Goal: Information Seeking & Learning: Understand process/instructions

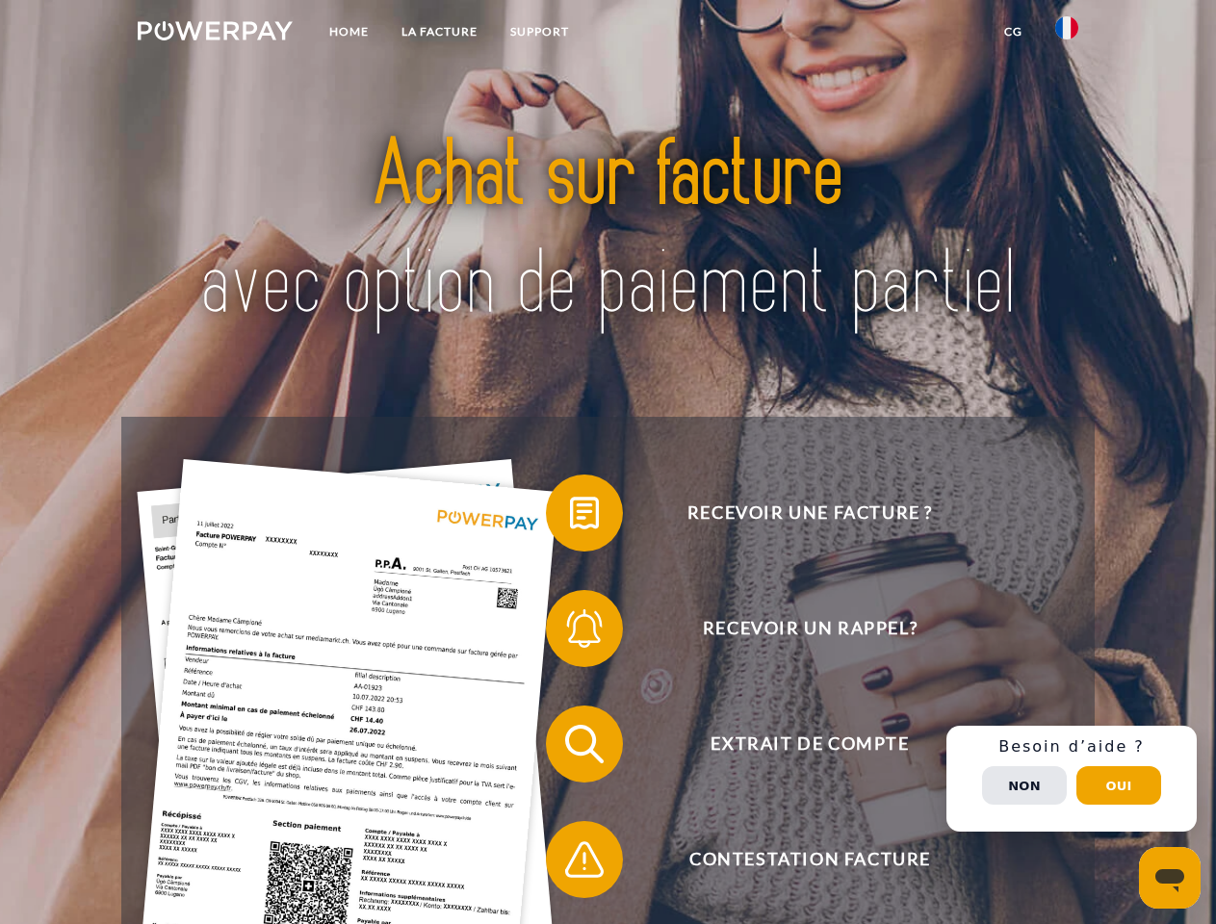
click at [215, 34] on img at bounding box center [215, 30] width 155 height 19
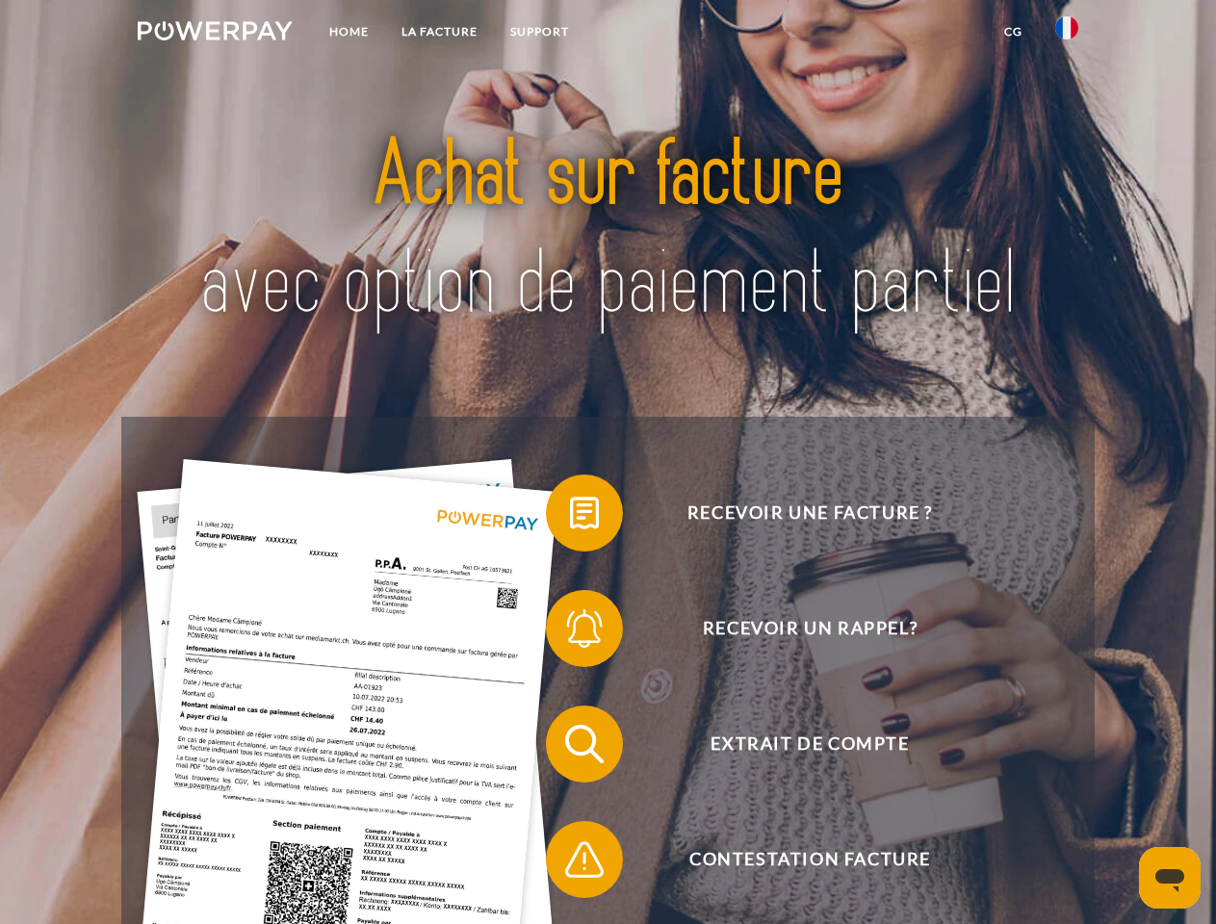
click at [1067, 34] on img at bounding box center [1066, 27] width 23 height 23
click at [1013, 32] on link "CG" at bounding box center [1013, 31] width 51 height 35
click at [570, 517] on span at bounding box center [555, 513] width 96 height 96
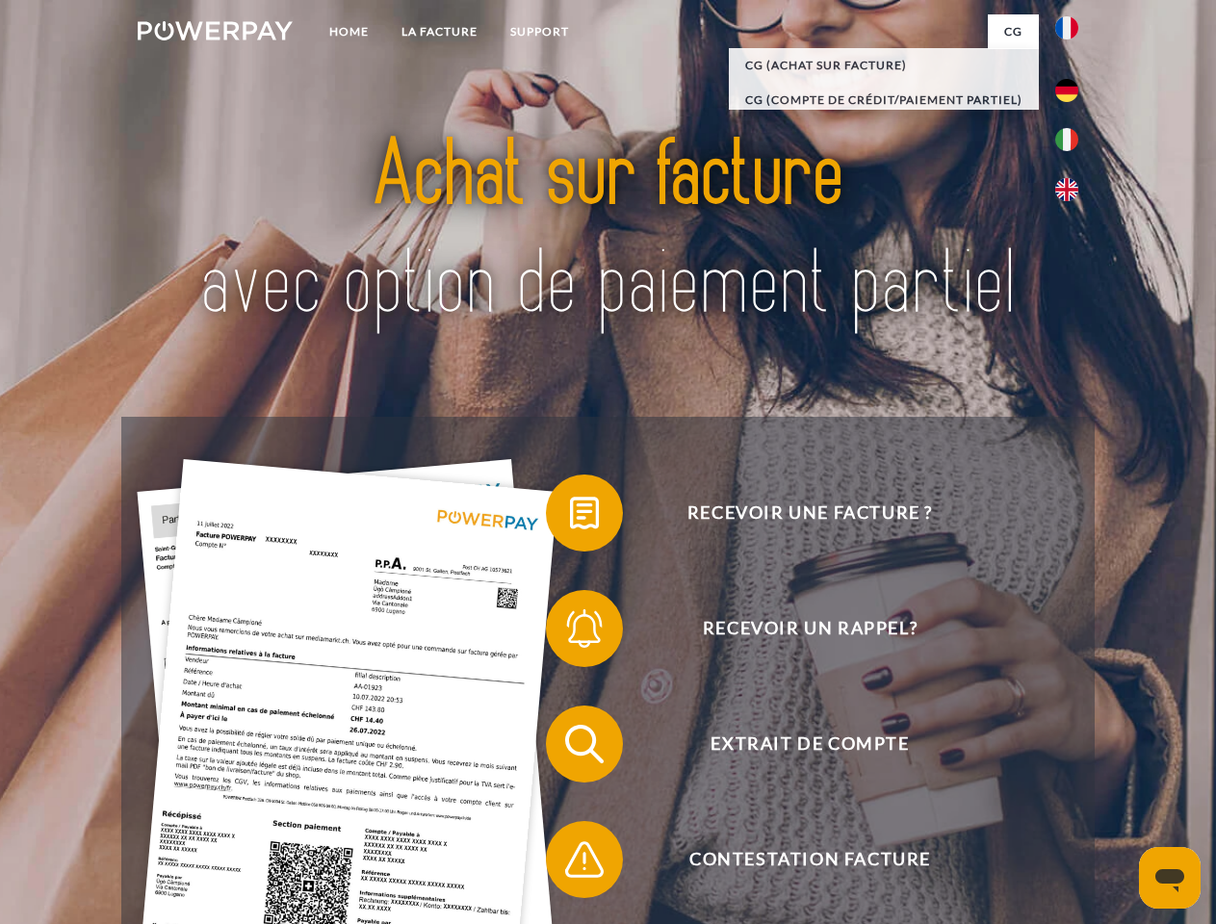
click at [570, 633] on span at bounding box center [555, 629] width 96 height 96
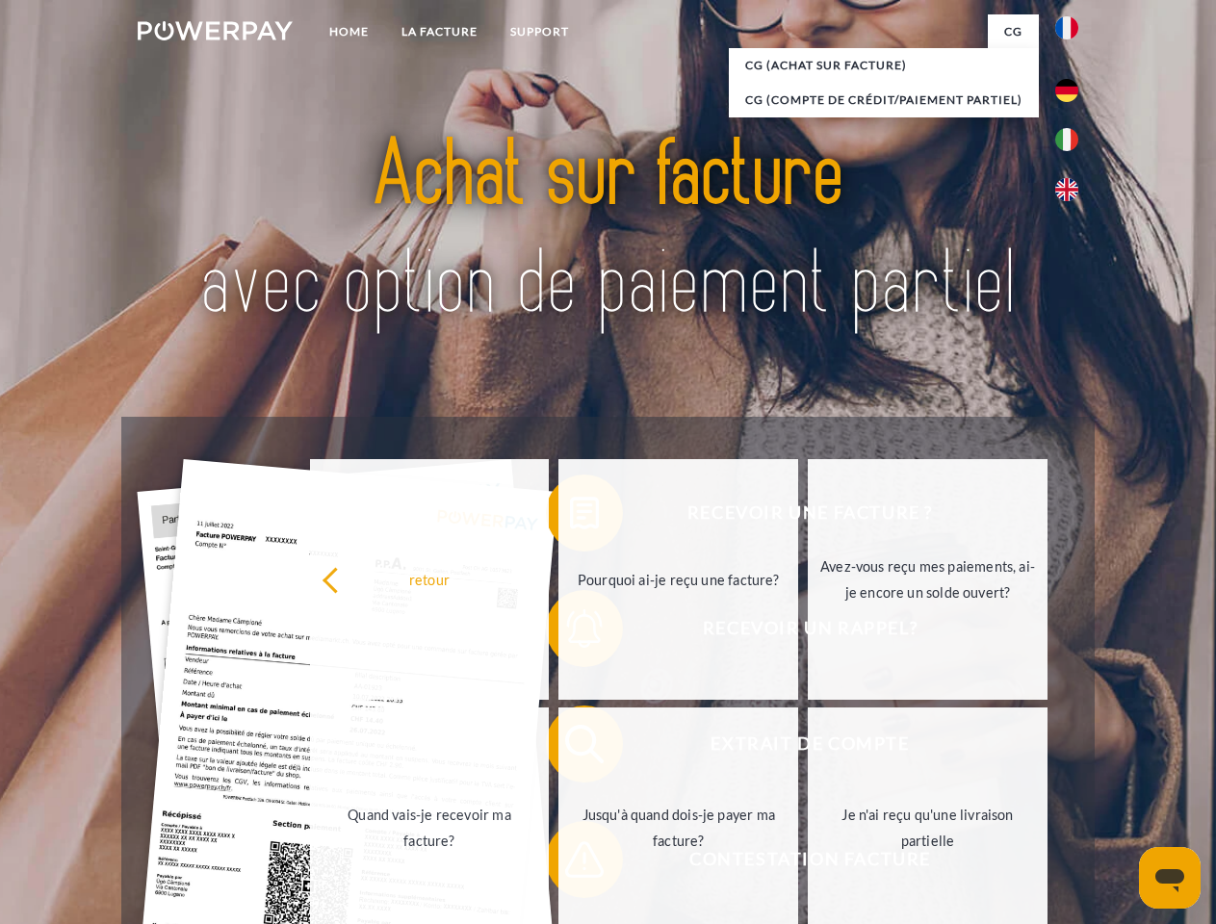
click at [570, 748] on link "Jusqu'à quand dois-je payer ma facture?" at bounding box center [679, 828] width 240 height 241
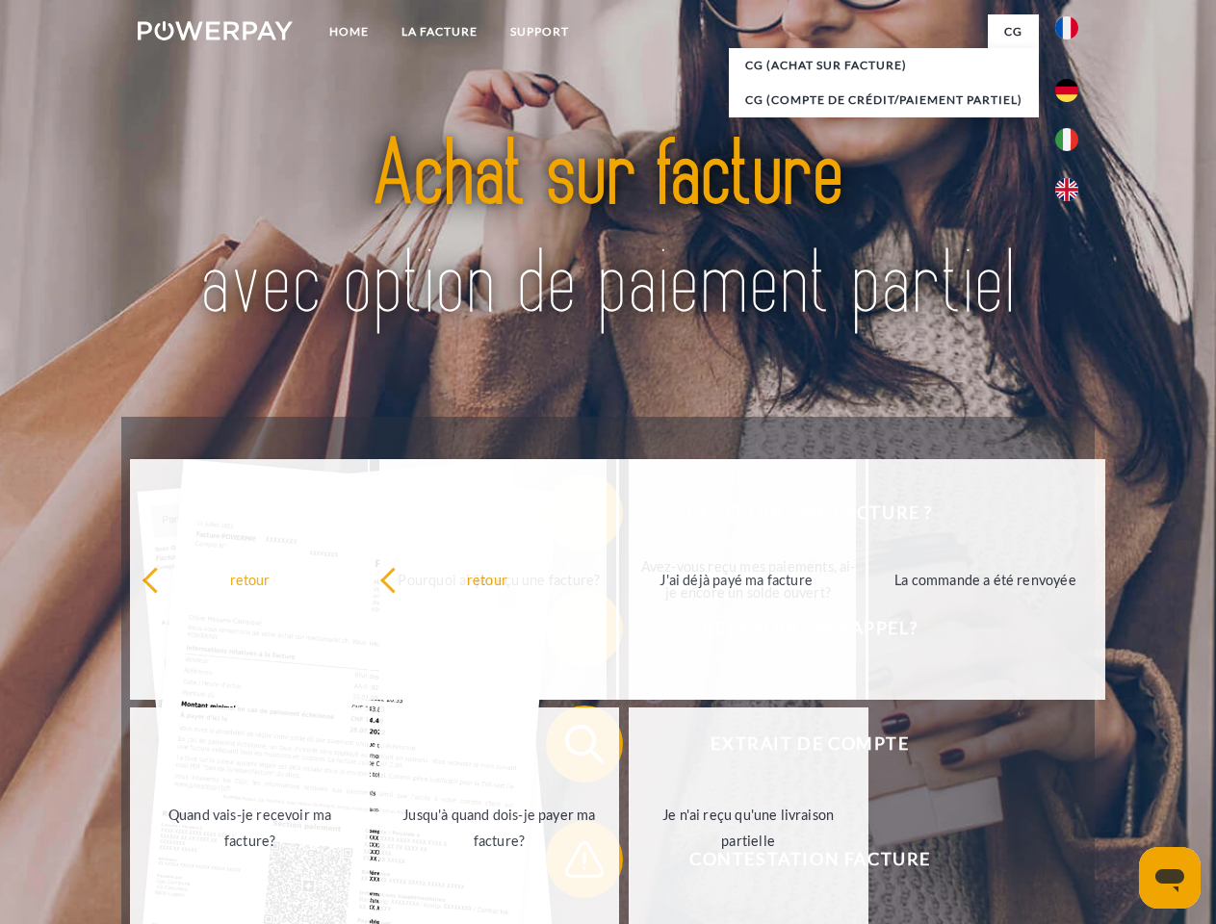
click at [570, 864] on span at bounding box center [555, 860] width 96 height 96
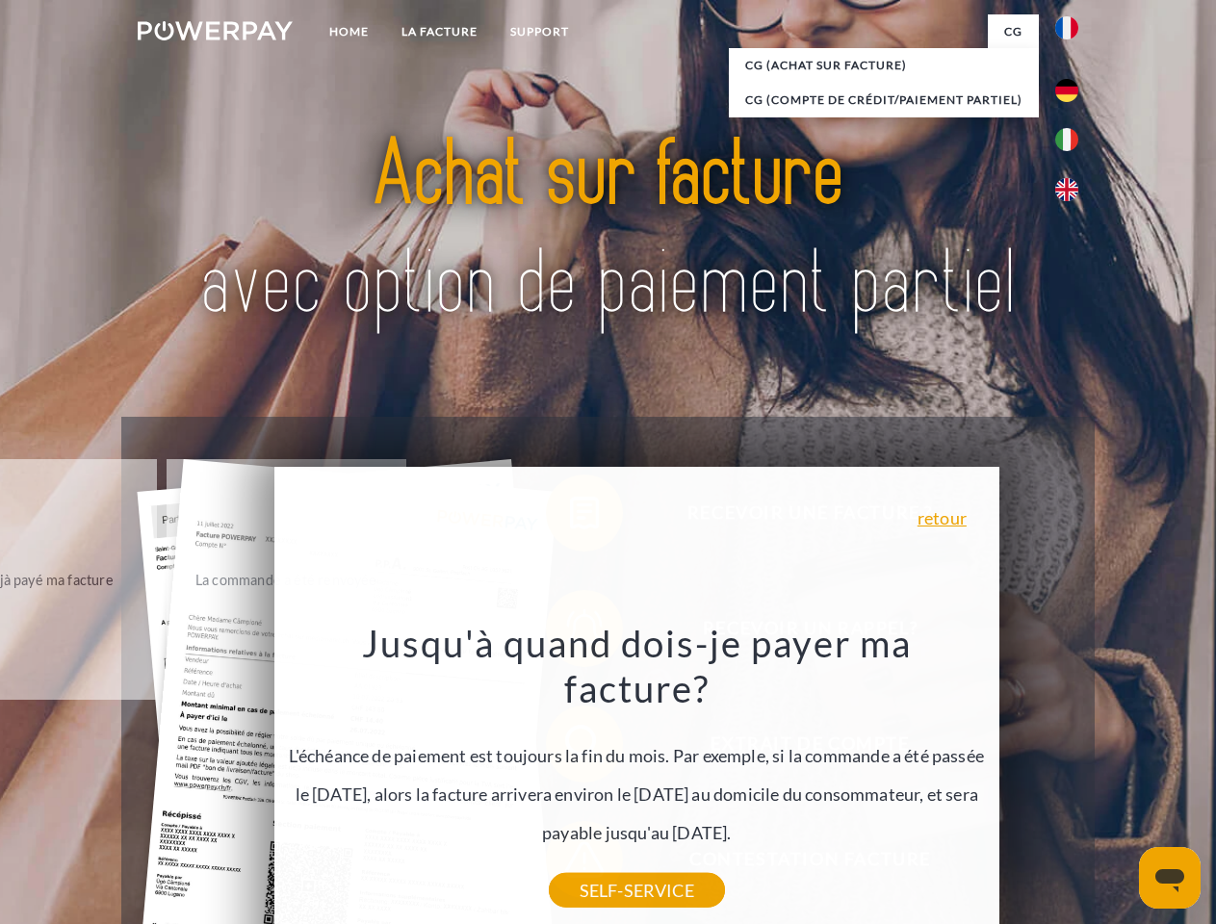
click at [1072, 779] on div "Recevoir une facture ? Recevoir un rappel? Extrait de compte retour" at bounding box center [607, 802] width 973 height 770
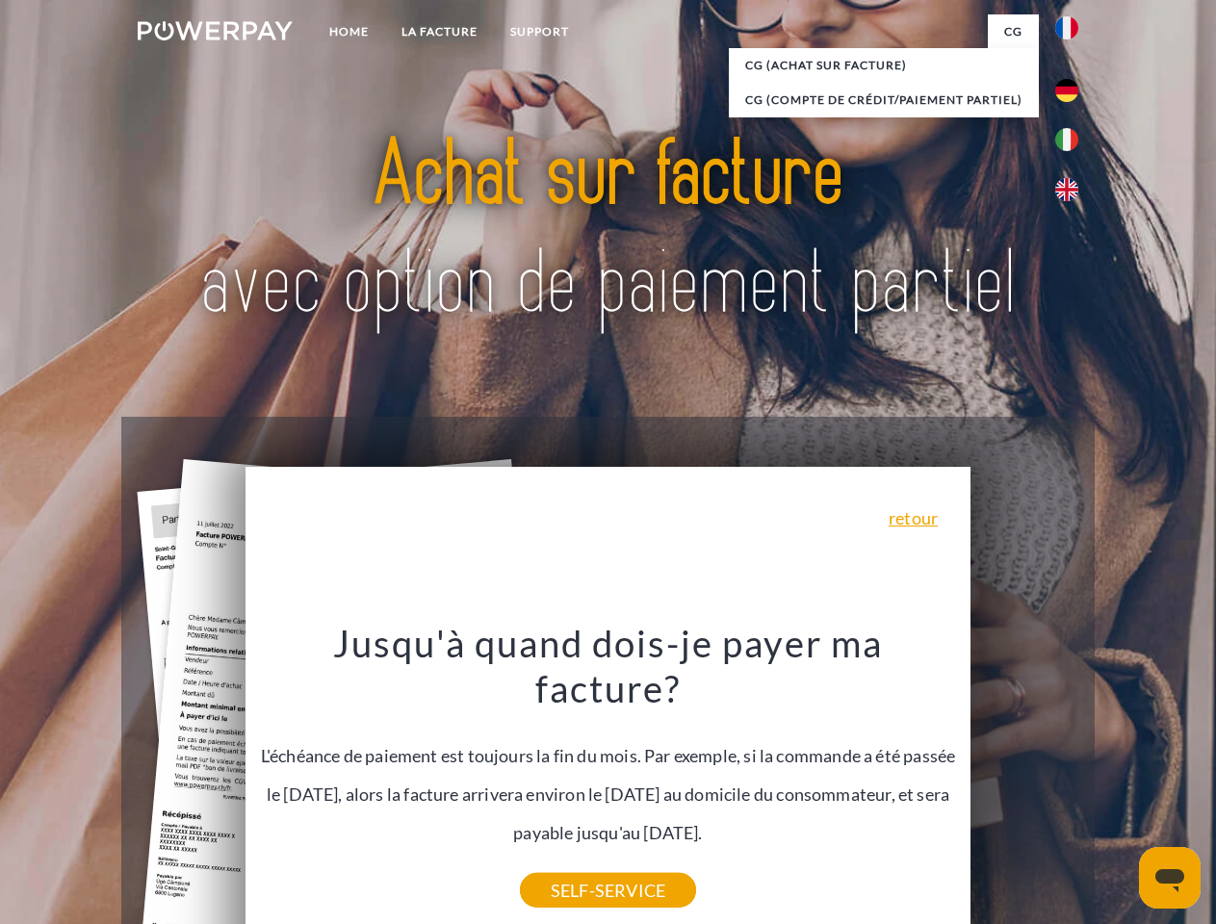
click at [1025, 783] on span "Extrait de compte" at bounding box center [810, 744] width 472 height 77
click at [1119, 786] on header "Home LA FACTURE Support" at bounding box center [608, 665] width 1216 height 1330
